Goal: Navigation & Orientation: Find specific page/section

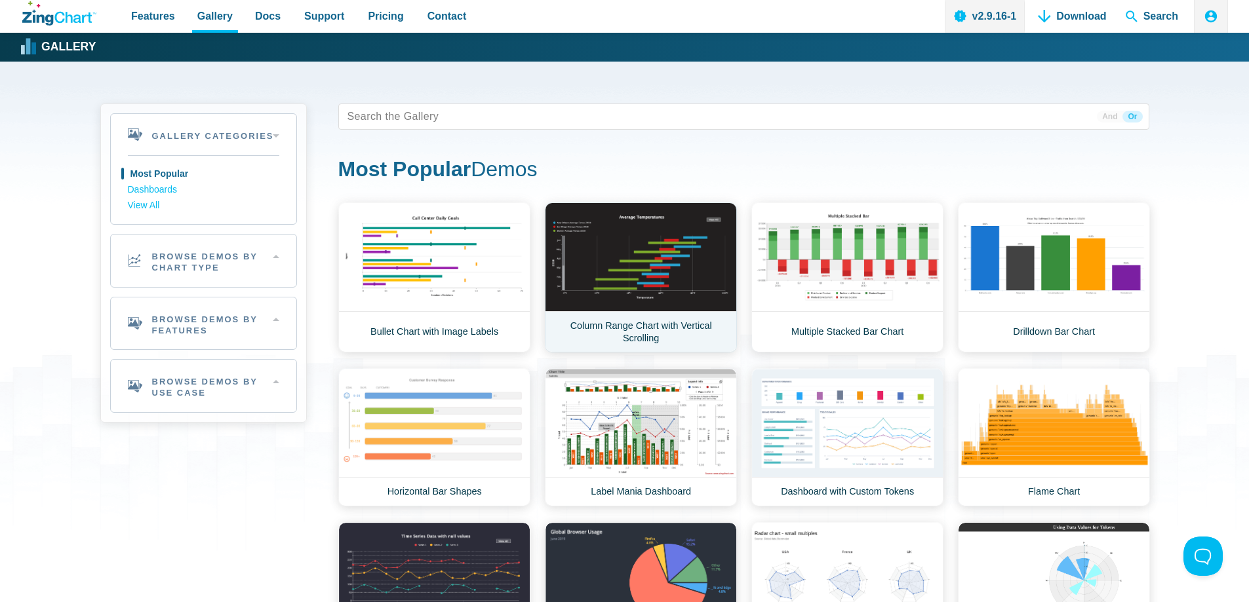
click at [648, 259] on link "Column Range Chart with Vertical Scrolling" at bounding box center [641, 278] width 192 height 150
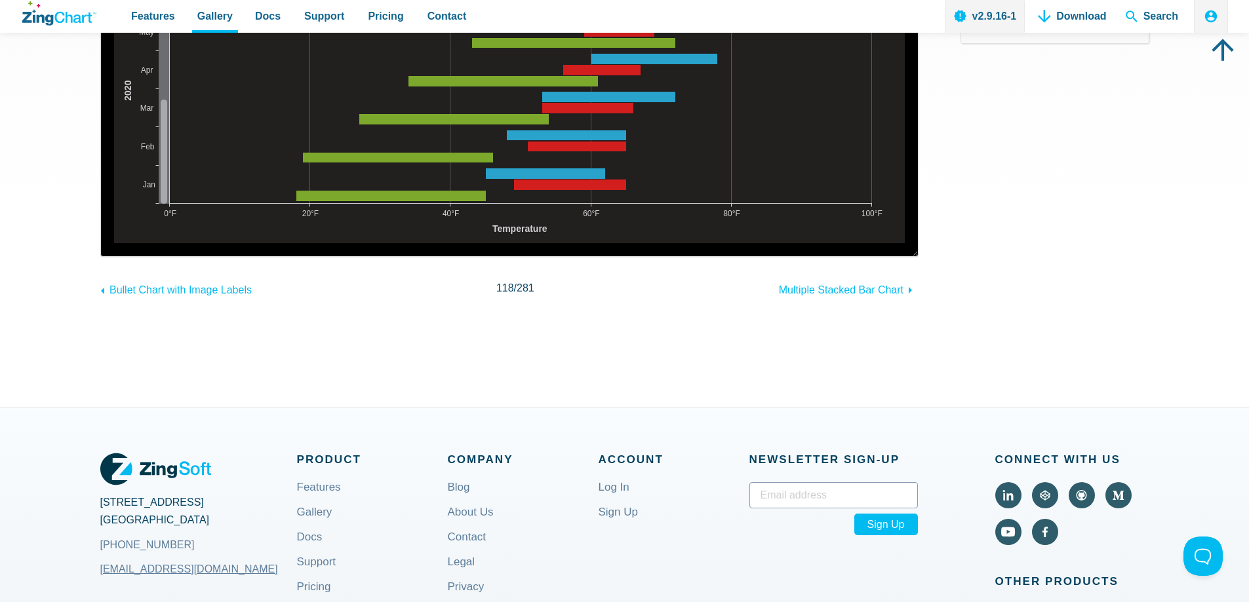
scroll to position [590, 0]
